Goal: Information Seeking & Learning: Learn about a topic

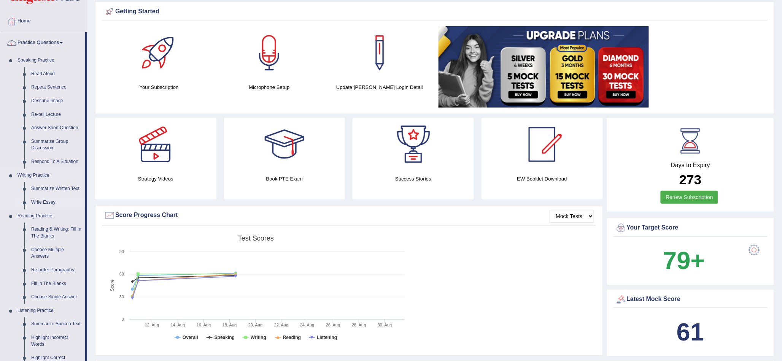
scroll to position [42, 0]
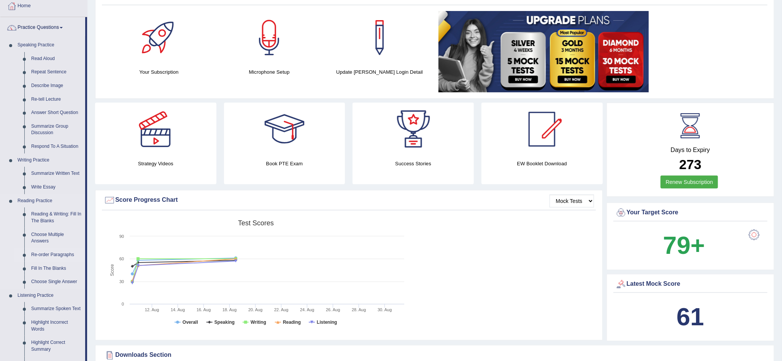
click at [60, 255] on link "Re-order Paragraphs" at bounding box center [56, 255] width 57 height 14
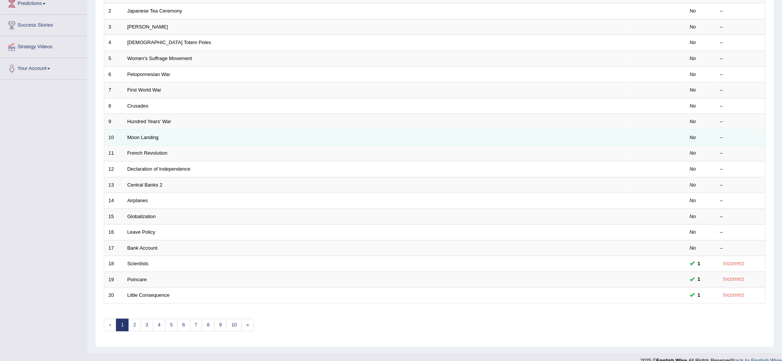
scroll to position [142, 0]
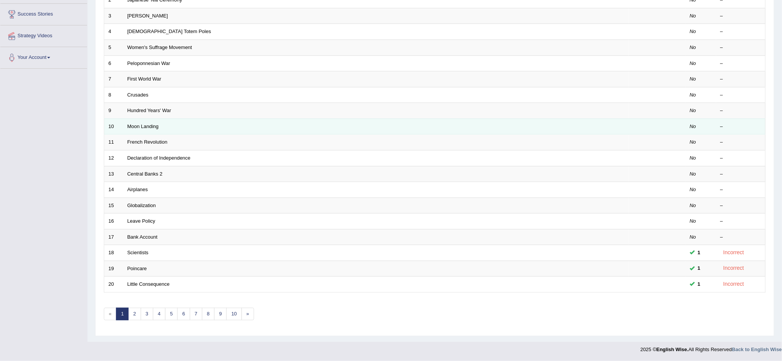
click at [145, 130] on td "Moon Landing" at bounding box center [375, 127] width 505 height 16
click at [148, 120] on td "Moon Landing" at bounding box center [375, 127] width 505 height 16
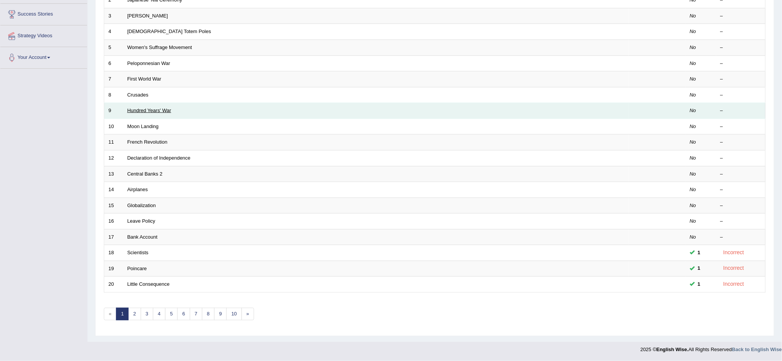
click at [147, 112] on link "Hundred Years' War" at bounding box center [149, 111] width 44 height 6
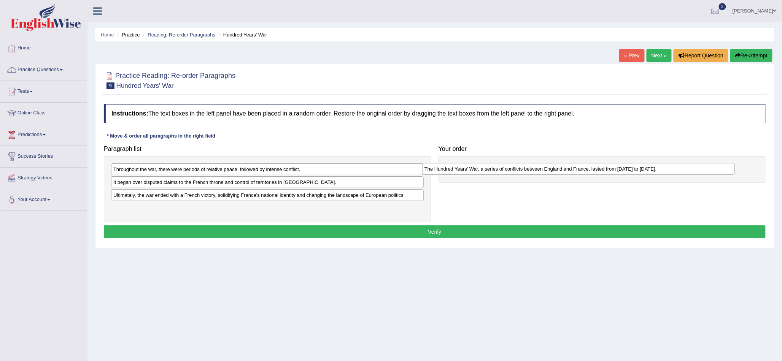
drag, startPoint x: 177, startPoint y: 211, endPoint x: 488, endPoint y: 172, distance: 313.6
click at [488, 172] on div "The Hundred Years' War, a series of conflicts between England and France, laste…" at bounding box center [578, 169] width 313 height 12
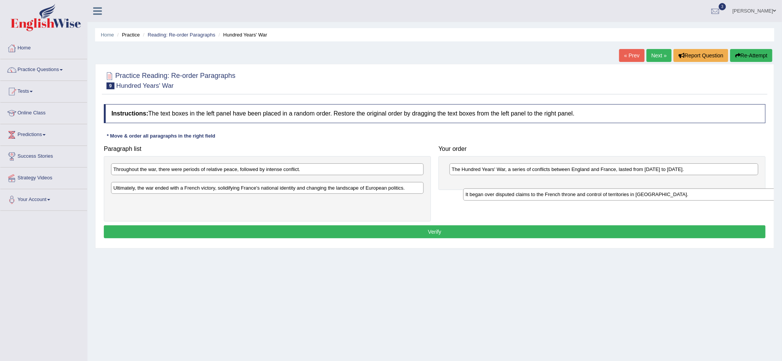
drag, startPoint x: 249, startPoint y: 182, endPoint x: 602, endPoint y: 194, distance: 352.4
click at [602, 194] on div "It began over disputed claims to the French throne and control of territories i…" at bounding box center [619, 195] width 313 height 12
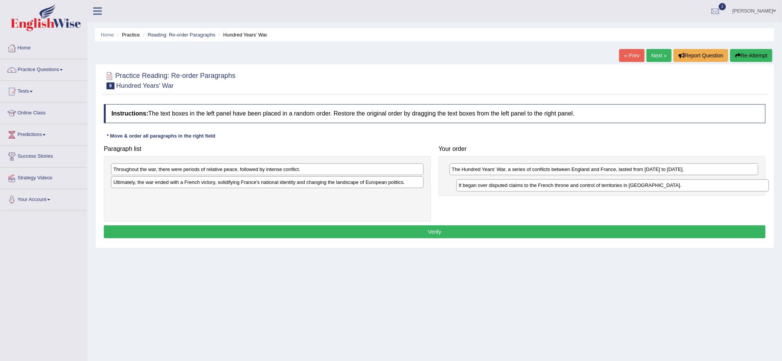
drag, startPoint x: 246, startPoint y: 185, endPoint x: 578, endPoint y: 184, distance: 332.0
click at [586, 187] on div "It began over disputed claims to the French throne and control of territories i…" at bounding box center [612, 186] width 313 height 12
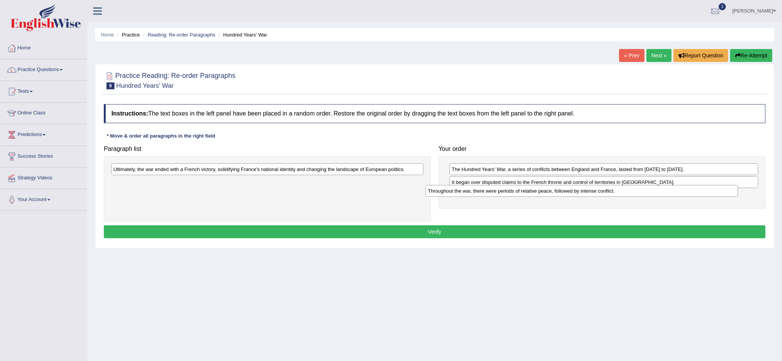
drag, startPoint x: 278, startPoint y: 170, endPoint x: 586, endPoint y: 190, distance: 308.7
click at [586, 190] on div "Throughout the war, there were periods of relative peace, followed by intense c…" at bounding box center [582, 191] width 313 height 12
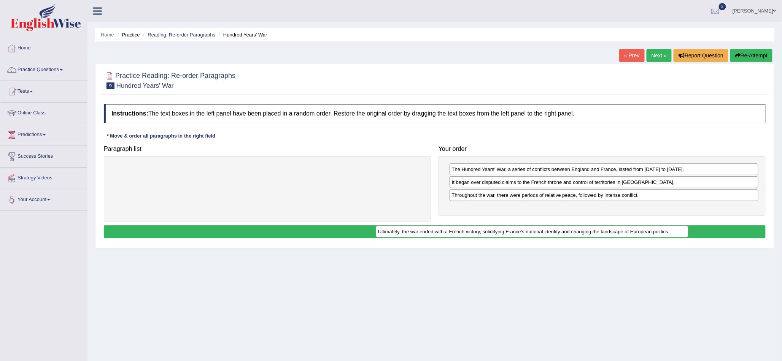
drag, startPoint x: 367, startPoint y: 170, endPoint x: 633, endPoint y: 217, distance: 270.0
click at [634, 226] on div "Ultimately, the war ended with a French victory, solidifying France's national …" at bounding box center [532, 232] width 313 height 12
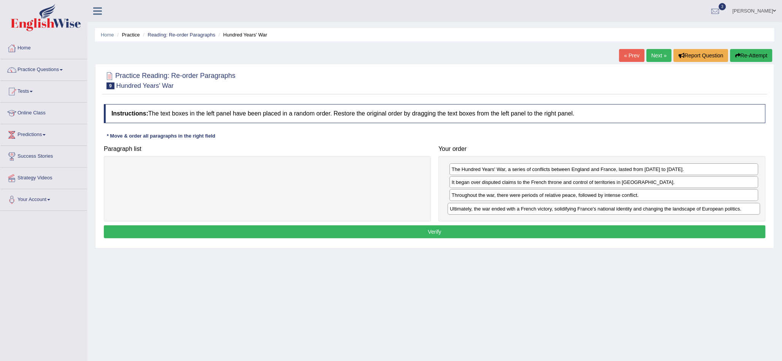
drag, startPoint x: 259, startPoint y: 172, endPoint x: 591, endPoint y: 208, distance: 334.0
click at [591, 208] on div "Ultimately, the war ended with a French victory, solidifying France's national …" at bounding box center [604, 209] width 313 height 12
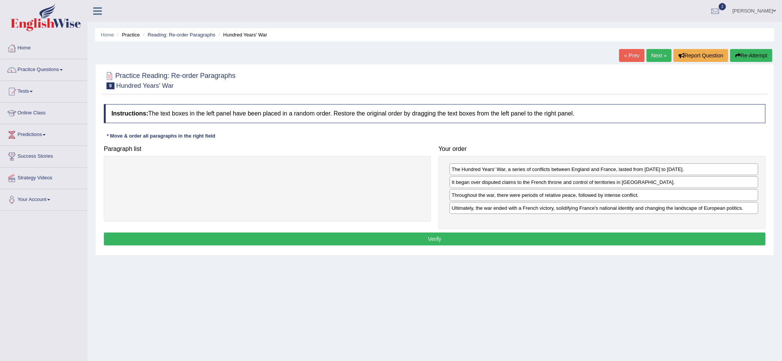
click at [522, 241] on button "Verify" at bounding box center [435, 239] width 662 height 13
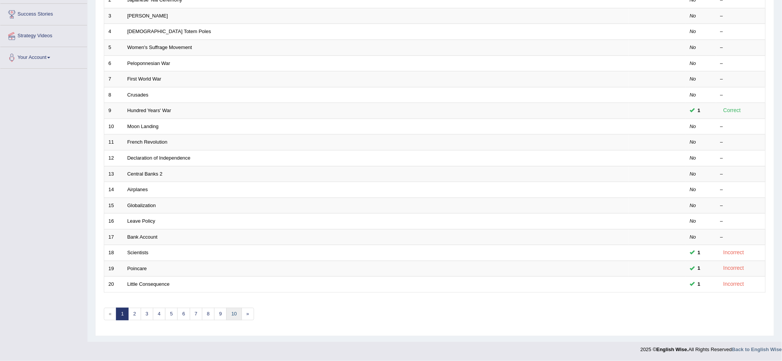
click at [236, 317] on link "10" at bounding box center [233, 314] width 15 height 13
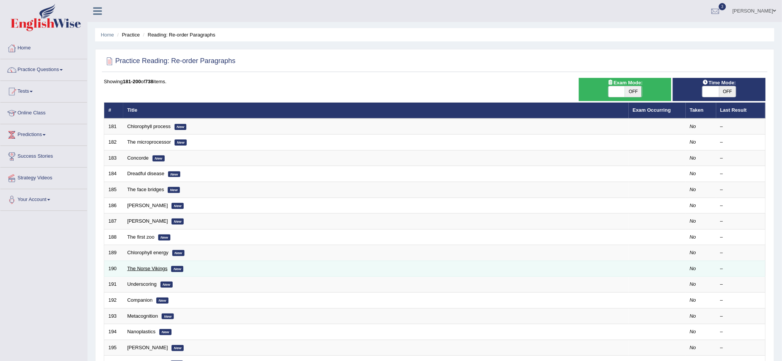
click at [137, 270] on link "The Norse Vikings" at bounding box center [147, 269] width 40 height 6
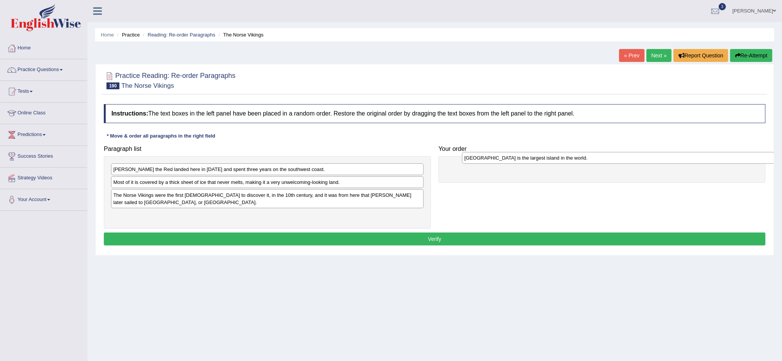
drag, startPoint x: 174, startPoint y: 218, endPoint x: 525, endPoint y: 160, distance: 355.8
click at [525, 160] on div "Greenland is the largest island in the world." at bounding box center [618, 158] width 313 height 12
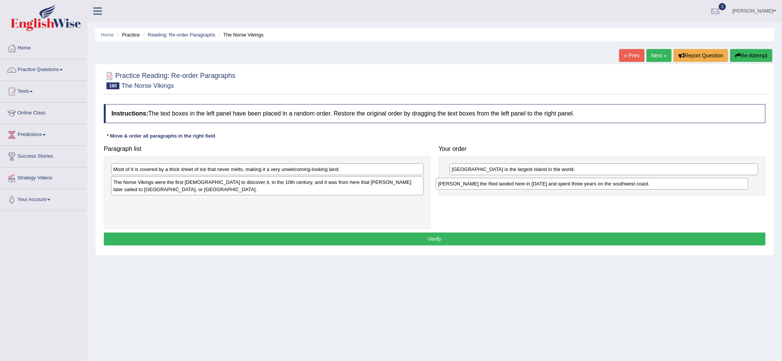
drag, startPoint x: 208, startPoint y: 171, endPoint x: 535, endPoint y: 186, distance: 327.4
click at [535, 186] on div "Eric the Red landed here in AD 982 and spent three years on the southwest coast." at bounding box center [592, 184] width 313 height 12
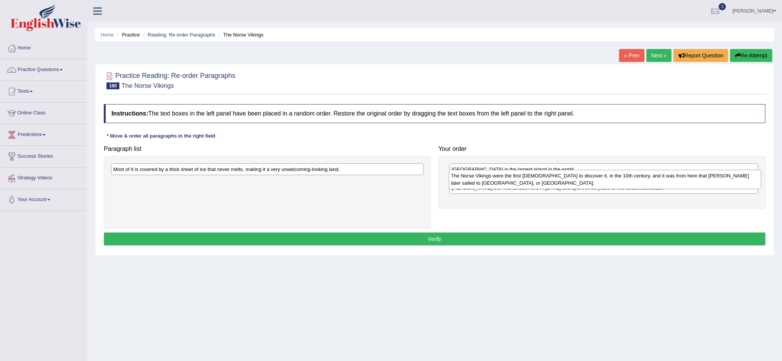
drag, startPoint x: 260, startPoint y: 186, endPoint x: 598, endPoint y: 179, distance: 337.8
click at [598, 179] on div "The Norse Vikings were the first Europeans to discover it, in the 10th century,…" at bounding box center [605, 179] width 313 height 19
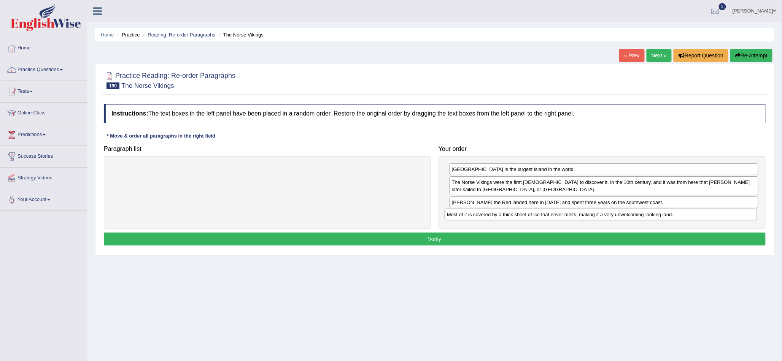
drag, startPoint x: 330, startPoint y: 170, endPoint x: 663, endPoint y: 215, distance: 336.6
click at [663, 215] on div "Most of it is covered by a thick sheet of ice that never melts, making it a ver…" at bounding box center [601, 215] width 313 height 12
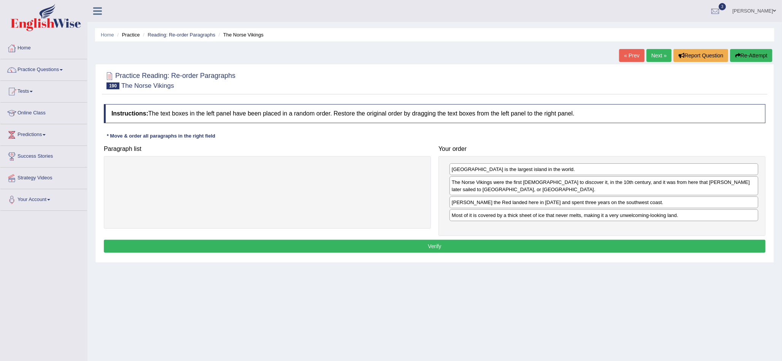
click at [579, 243] on button "Verify" at bounding box center [435, 246] width 662 height 13
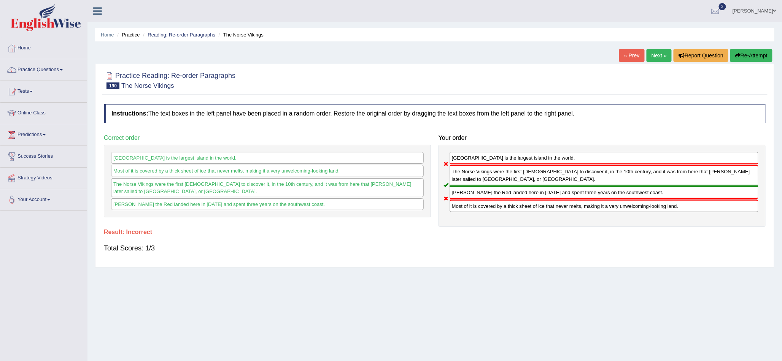
click at [662, 55] on link "Next »" at bounding box center [659, 55] width 25 height 13
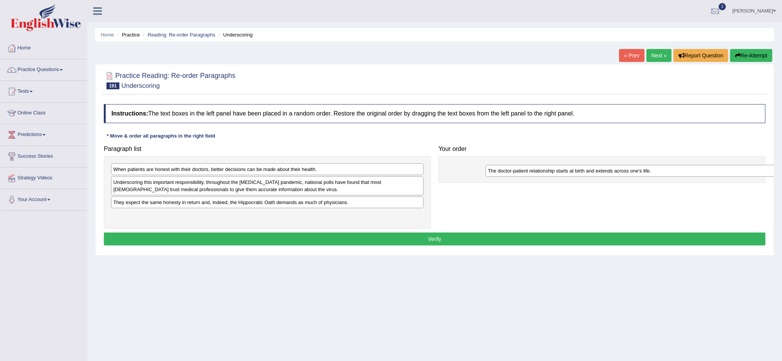
drag, startPoint x: 238, startPoint y: 218, endPoint x: 620, endPoint y: 170, distance: 384.5
click at [620, 170] on div "The doctor-patient relationship starts at birth and extends across one's life." at bounding box center [642, 171] width 313 height 12
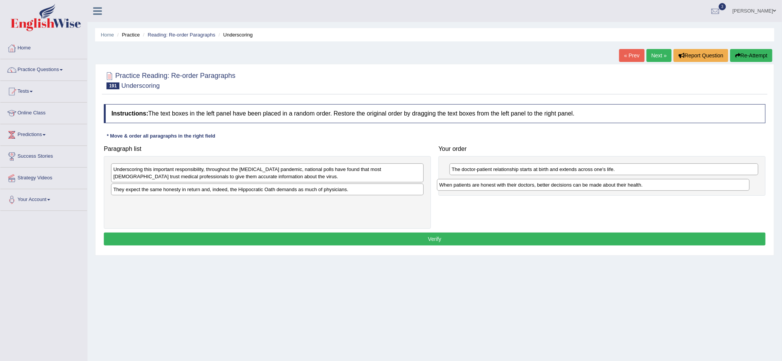
drag, startPoint x: 293, startPoint y: 172, endPoint x: 619, endPoint y: 188, distance: 326.3
click at [619, 188] on div "When patients are honest with their doctors, better decisions can be made about…" at bounding box center [593, 185] width 313 height 12
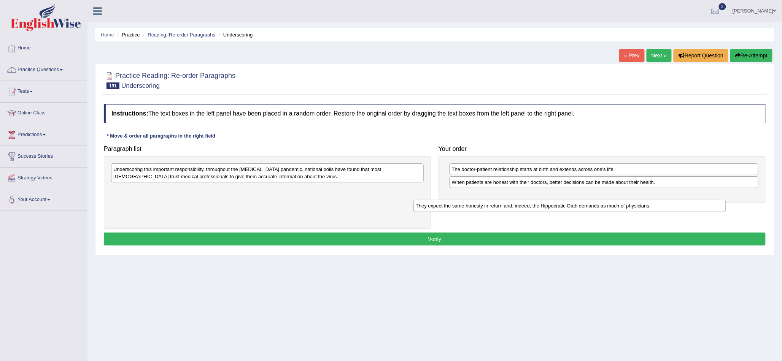
drag, startPoint x: 328, startPoint y: 190, endPoint x: 631, endPoint y: 207, distance: 302.8
click at [631, 207] on div "They expect the same honesty in return and, indeed, the Hippocratic Oath demand…" at bounding box center [569, 206] width 313 height 12
drag, startPoint x: 331, startPoint y: 191, endPoint x: 686, endPoint y: 199, distance: 354.9
click at [686, 199] on div "They expect the same honesty in return and, indeed, the Hippocratic Oath demand…" at bounding box center [624, 199] width 313 height 12
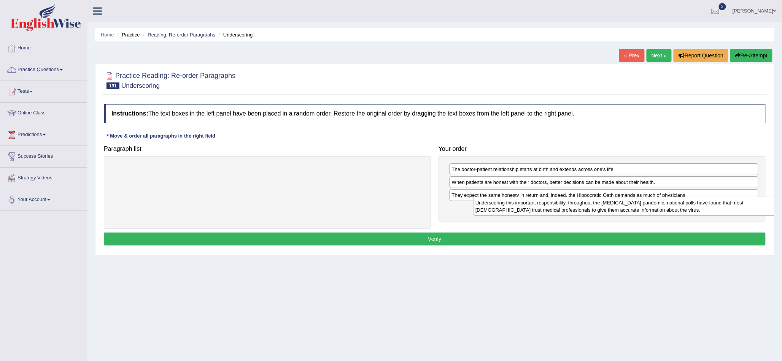
drag, startPoint x: 332, startPoint y: 178, endPoint x: 694, endPoint y: 211, distance: 363.6
click at [694, 211] on div "Underscoring this important responsibility, throughout the [MEDICAL_DATA] pande…" at bounding box center [629, 206] width 313 height 19
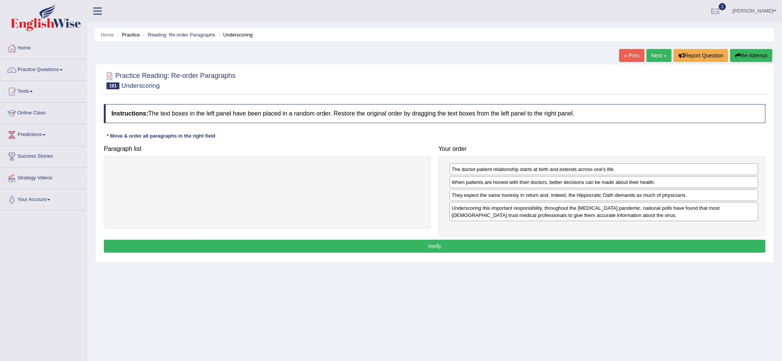
click at [503, 242] on button "Verify" at bounding box center [435, 246] width 662 height 13
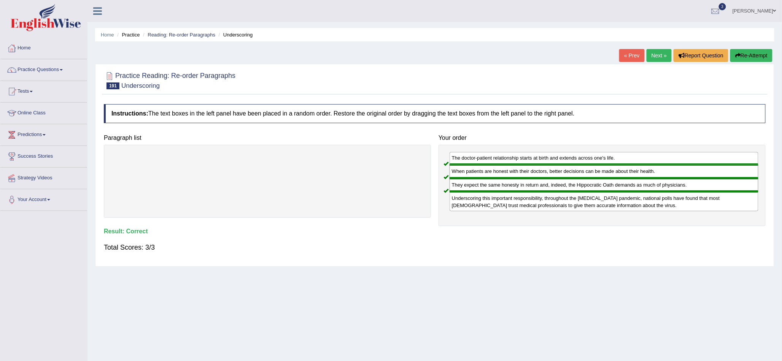
click at [652, 59] on link "Next »" at bounding box center [659, 55] width 25 height 13
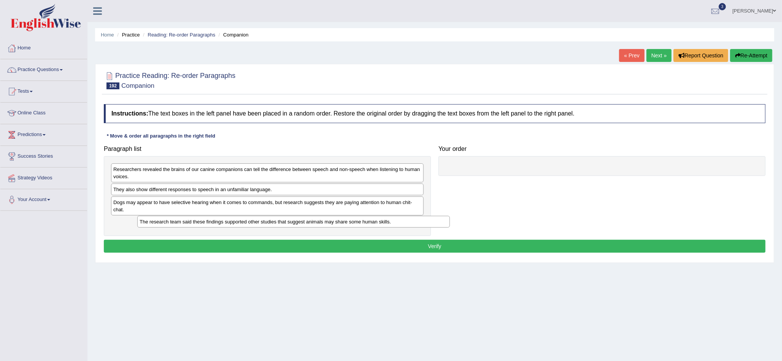
drag, startPoint x: 310, startPoint y: 226, endPoint x: 324, endPoint y: 222, distance: 14.6
click at [324, 222] on div "The research team said these findings supported other studies that suggest anim…" at bounding box center [293, 222] width 313 height 12
click at [310, 180] on div "Researchers revealed the brains of our canine companions can tell the differenc…" at bounding box center [267, 173] width 313 height 19
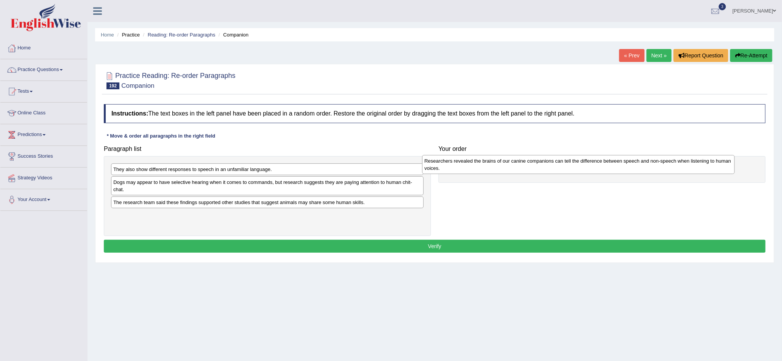
drag, startPoint x: 313, startPoint y: 173, endPoint x: 629, endPoint y: 163, distance: 316.6
click at [629, 163] on div "Researchers revealed the brains of our canine companions can tell the differenc…" at bounding box center [578, 164] width 313 height 19
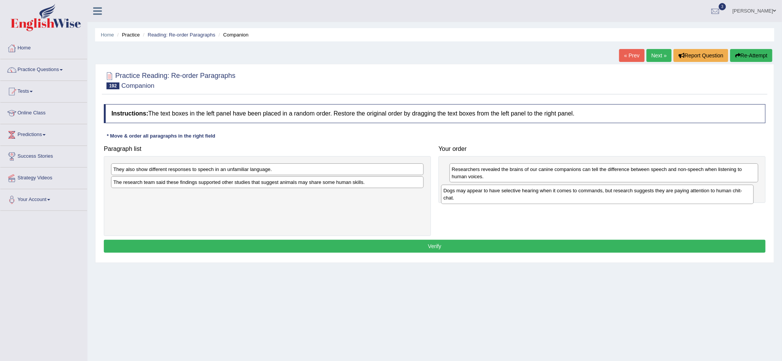
drag, startPoint x: 348, startPoint y: 188, endPoint x: 678, endPoint y: 196, distance: 330.2
click at [678, 196] on div "Dogs may appear to have selective hearing when it comes to commands, but resear…" at bounding box center [597, 194] width 313 height 19
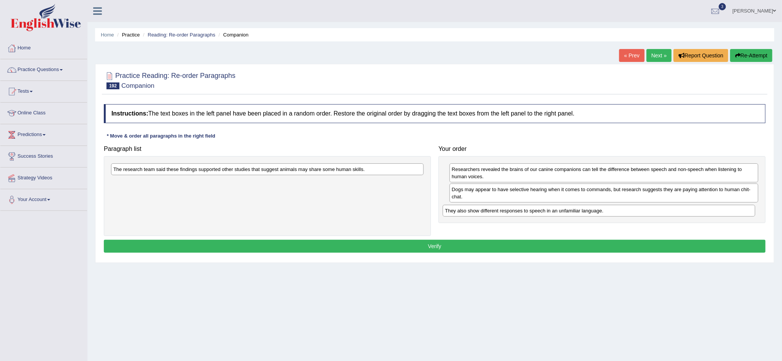
drag, startPoint x: 332, startPoint y: 174, endPoint x: 660, endPoint y: 217, distance: 331.0
click at [660, 217] on div "They also show different responses to speech in an unfamiliar language." at bounding box center [599, 211] width 313 height 12
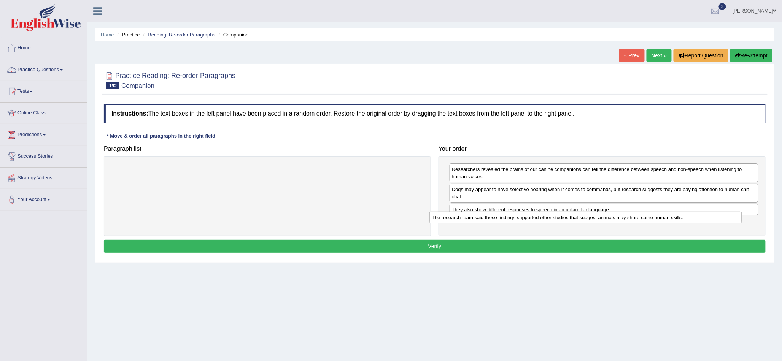
drag, startPoint x: 401, startPoint y: 170, endPoint x: 719, endPoint y: 219, distance: 321.2
click at [719, 219] on div "The research team said these findings supported other studies that suggest anim…" at bounding box center [585, 218] width 313 height 12
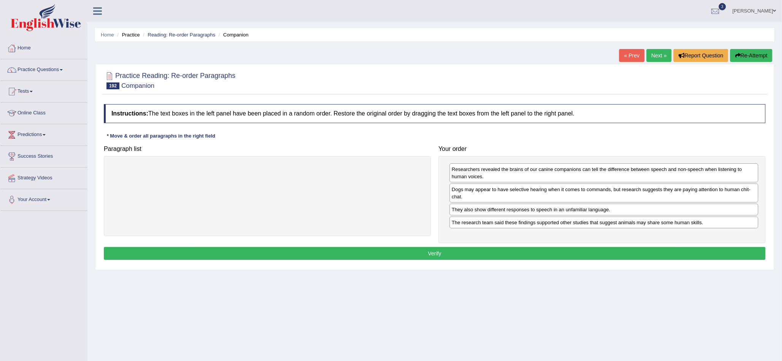
click at [561, 252] on button "Verify" at bounding box center [435, 253] width 662 height 13
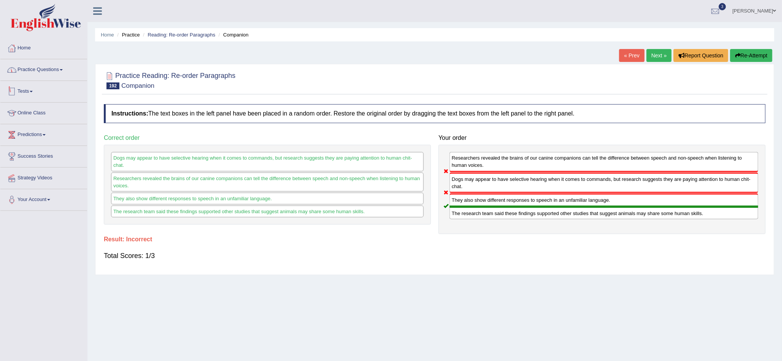
click at [28, 72] on link "Practice Questions" at bounding box center [43, 68] width 87 height 19
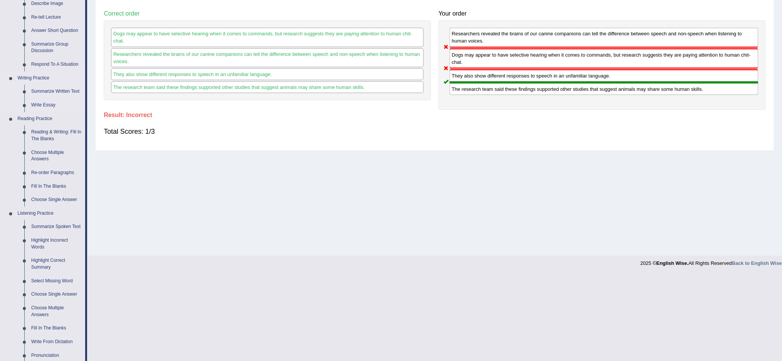
scroll to position [127, 0]
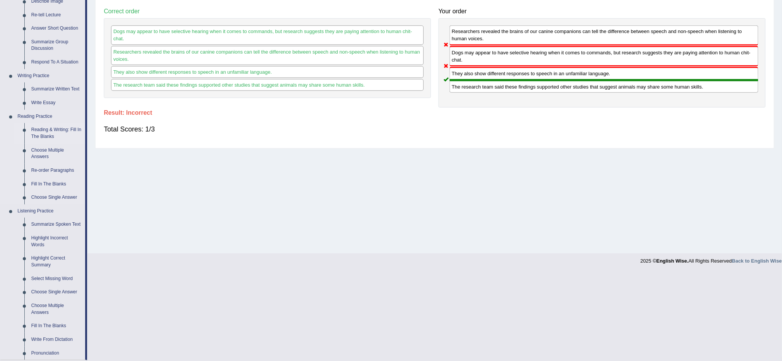
click at [56, 129] on link "Reading & Writing: Fill In The Blanks" at bounding box center [56, 133] width 57 height 20
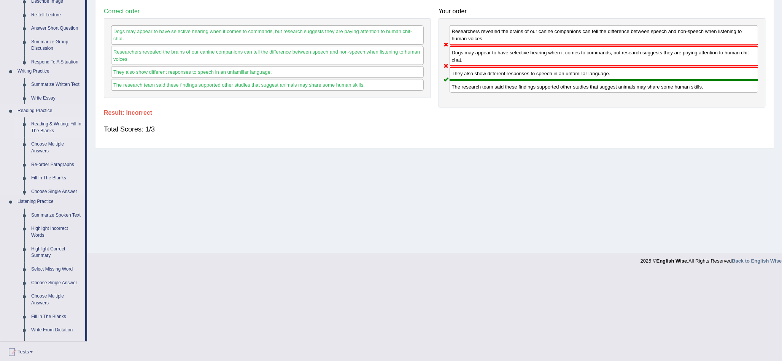
scroll to position [38, 0]
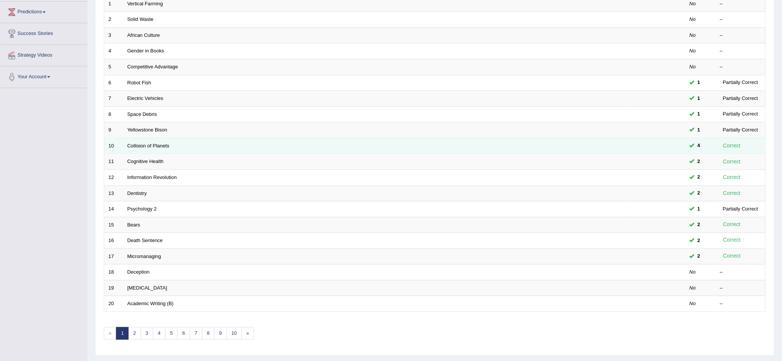
scroll to position [142, 0]
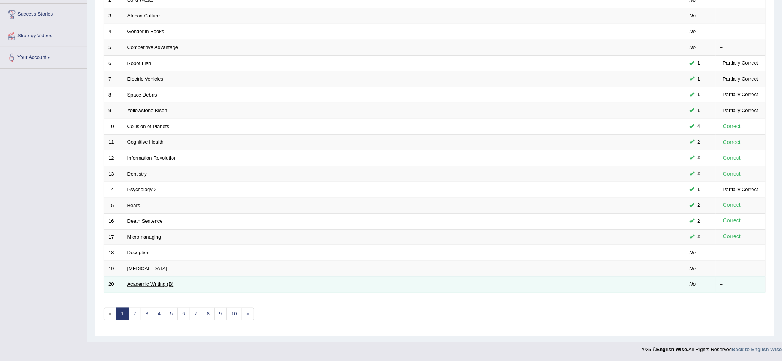
click at [133, 283] on link "Academic Writing (B)" at bounding box center [150, 284] width 46 height 6
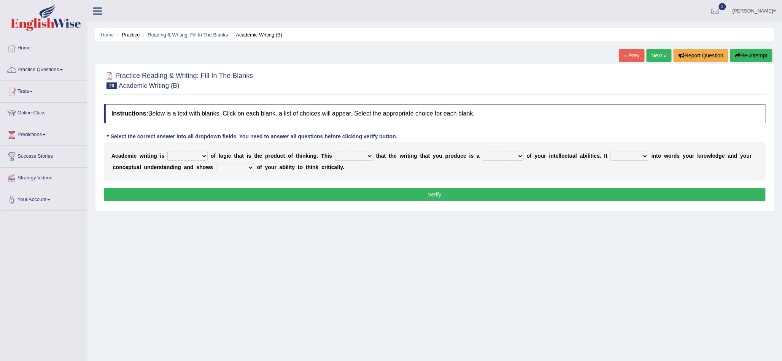
click at [176, 154] on select "expectation entitlement expression exchange" at bounding box center [187, 156] width 40 height 9
select select "expectation"
click at [167, 152] on select "expectation entitlement expression exchange" at bounding box center [187, 156] width 40 height 9
click at [353, 156] on select "means questions stipulates answers" at bounding box center [354, 156] width 38 height 9
select select "means"
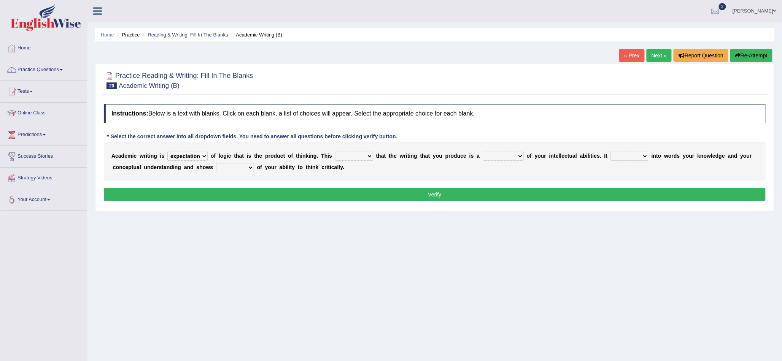
click at [335, 152] on select "means questions stipulates answers" at bounding box center [354, 156] width 38 height 9
click at [498, 154] on select "redundancy mission credit reflection" at bounding box center [503, 156] width 41 height 9
select select "reflection"
click at [483, 152] on select "redundancy mission credit reflection" at bounding box center [503, 156] width 41 height 9
click at [634, 153] on select "enriches shows allows puts" at bounding box center [629, 156] width 38 height 9
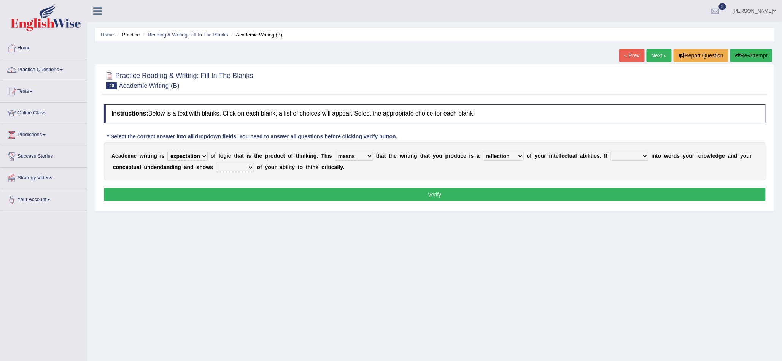
select select "enriches"
click at [611, 152] on select "enriches shows allows puts" at bounding box center [629, 156] width 38 height 9
click at [236, 169] on select "hassle excuse capacity evidence" at bounding box center [235, 167] width 38 height 9
select select "capacity"
click at [216, 163] on select "hassle excuse capacity evidence" at bounding box center [235, 167] width 38 height 9
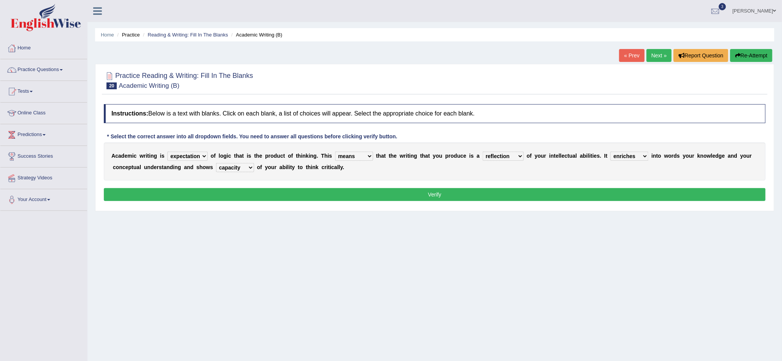
click at [261, 198] on button "Verify" at bounding box center [435, 194] width 662 height 13
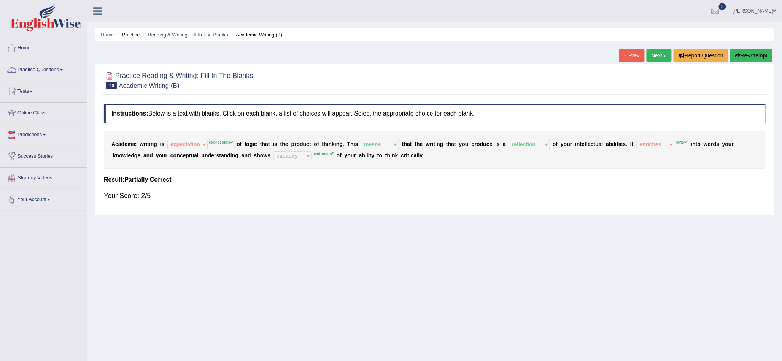
click at [50, 138] on link "Predictions" at bounding box center [43, 133] width 87 height 19
click at [50, 151] on link "Latest Predictions" at bounding box center [49, 153] width 71 height 14
